Goal: Task Accomplishment & Management: Manage account settings

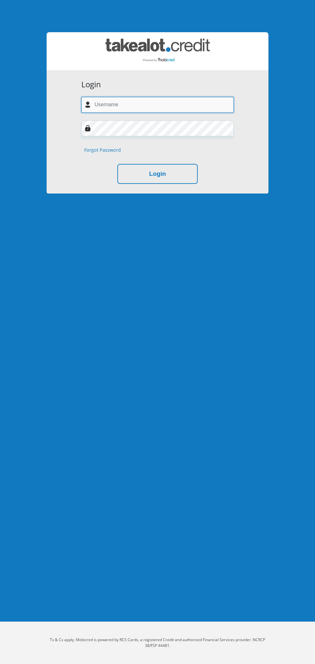
click at [122, 104] on input "text" at bounding box center [157, 105] width 153 height 16
type input "tbarnard101@gmail.com"
click at [118, 164] on button "Login" at bounding box center [158, 174] width 80 height 20
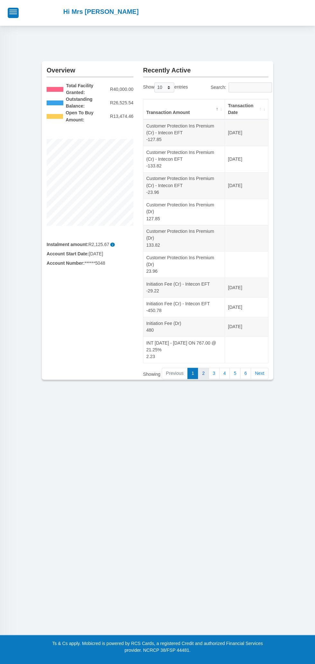
click at [204, 372] on link "2" at bounding box center [203, 374] width 11 height 12
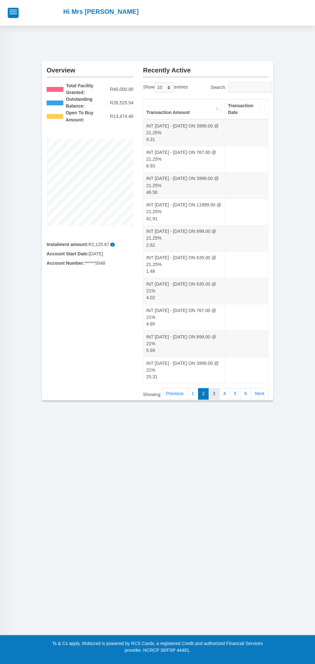
click at [215, 395] on link "3" at bounding box center [214, 394] width 11 height 12
click at [267, 387] on link "Next" at bounding box center [260, 387] width 18 height 12
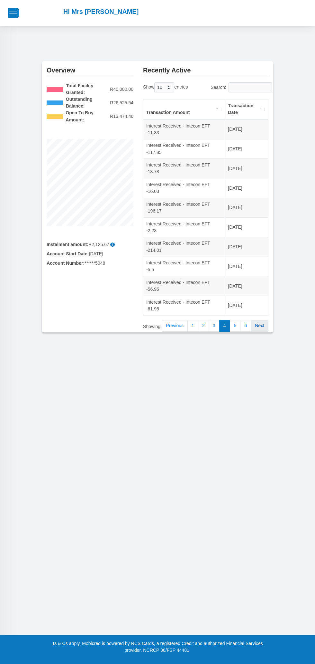
click at [268, 322] on link "Next" at bounding box center [260, 326] width 18 height 12
click at [268, 324] on link "Next" at bounding box center [260, 326] width 18 height 12
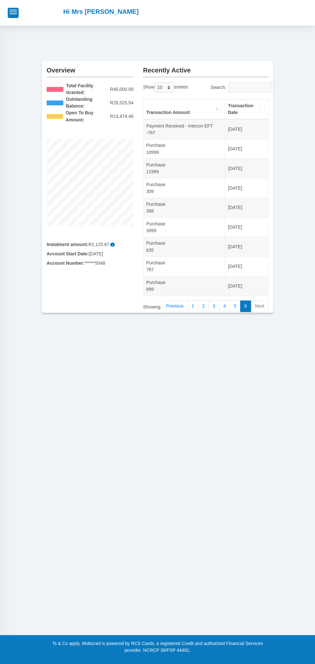
click at [265, 302] on li "Next" at bounding box center [259, 306] width 17 height 12
click at [266, 302] on li "Next" at bounding box center [259, 306] width 17 height 12
click at [13, 10] on span "button" at bounding box center [13, 10] width 8 height 1
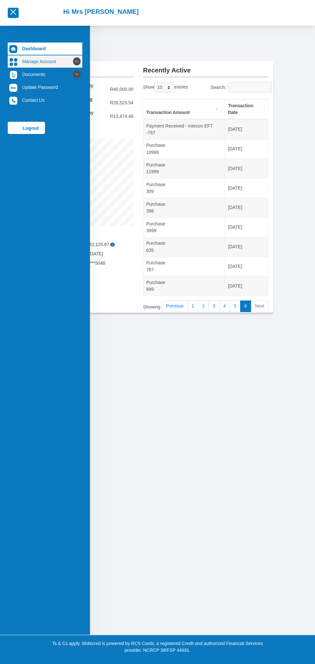
click at [71, 58] on link "Manage Account" at bounding box center [45, 61] width 75 height 12
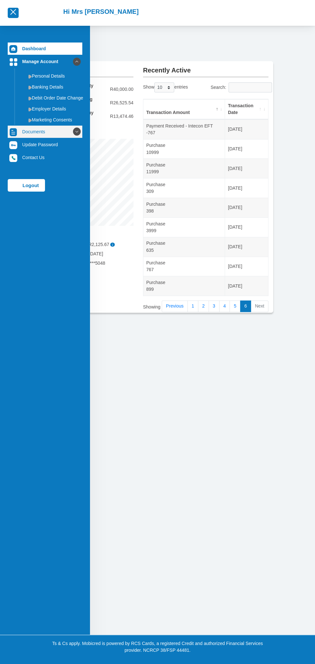
click at [71, 131] on icon at bounding box center [76, 131] width 11 height 11
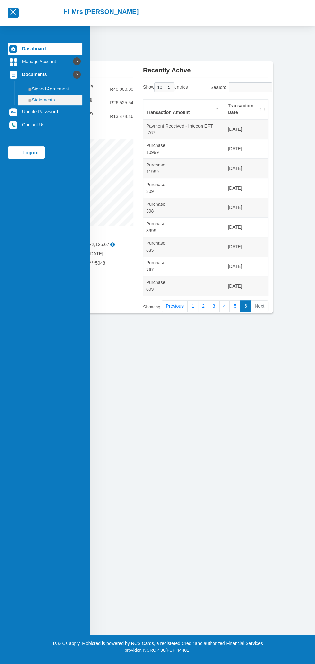
click at [47, 101] on link "Statements" at bounding box center [50, 100] width 64 height 10
